Goal: Find specific page/section: Find specific page/section

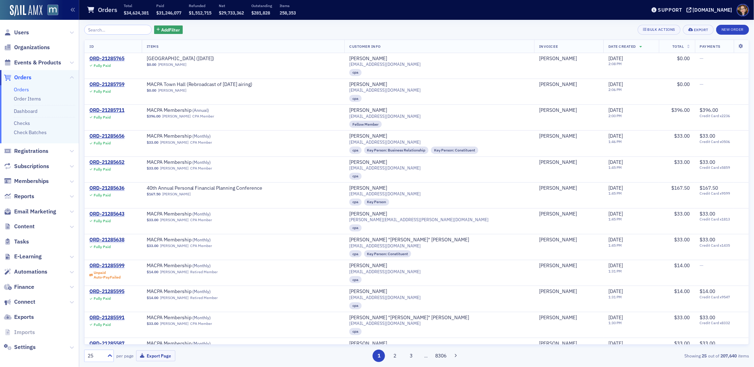
click at [19, 77] on span "Orders" at bounding box center [22, 78] width 17 height 8
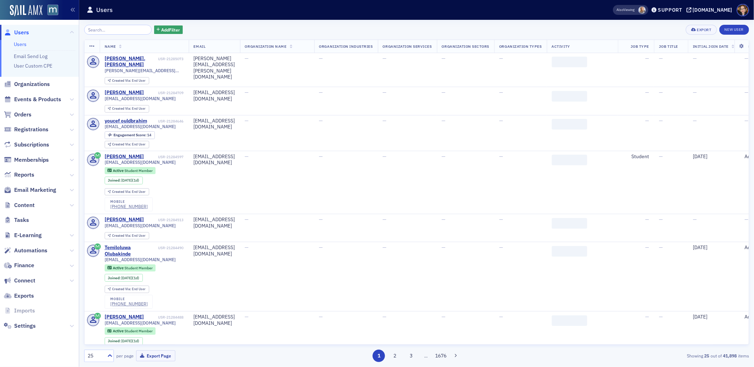
click at [20, 31] on span "Users" at bounding box center [21, 33] width 15 height 8
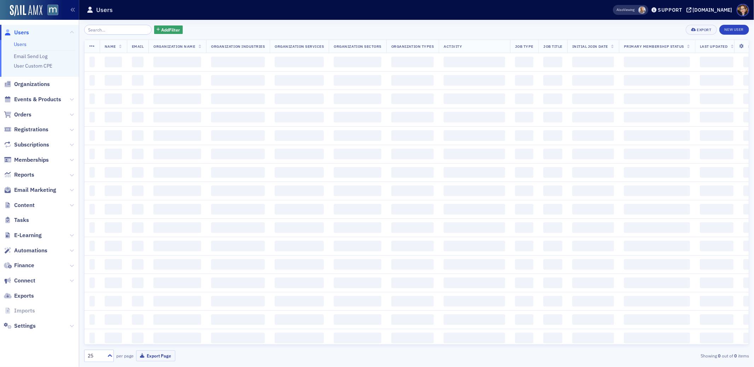
click at [105, 30] on input "search" at bounding box center [118, 30] width 68 height 10
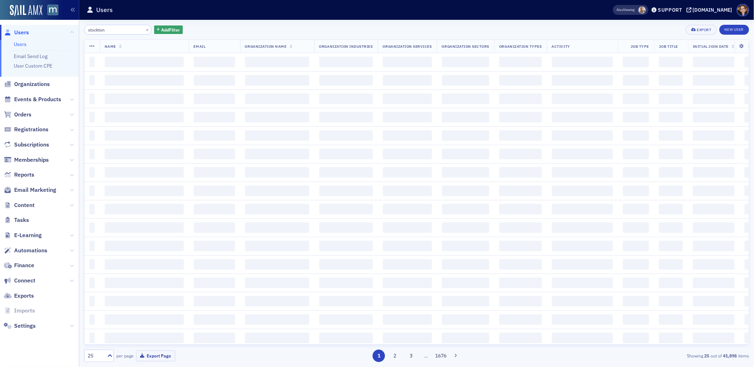
type input "stockton"
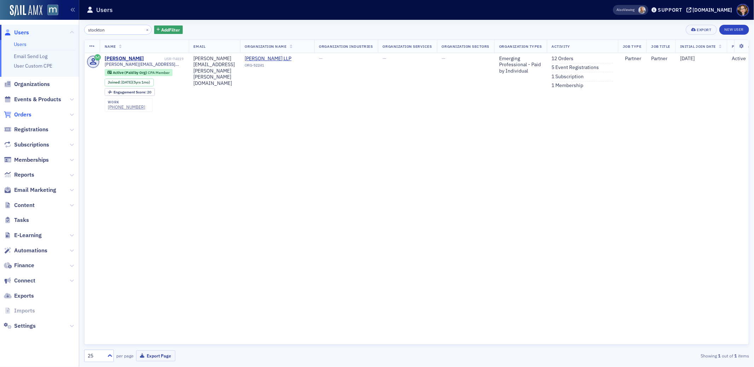
click at [25, 114] on span "Orders" at bounding box center [22, 115] width 17 height 8
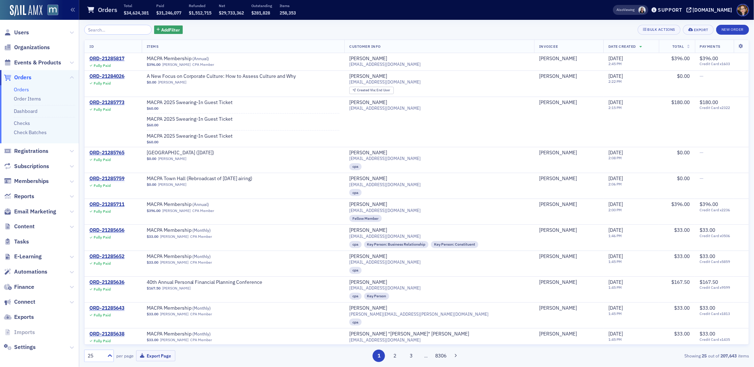
click at [25, 76] on span "Orders" at bounding box center [22, 78] width 17 height 8
